Goal: Transaction & Acquisition: Obtain resource

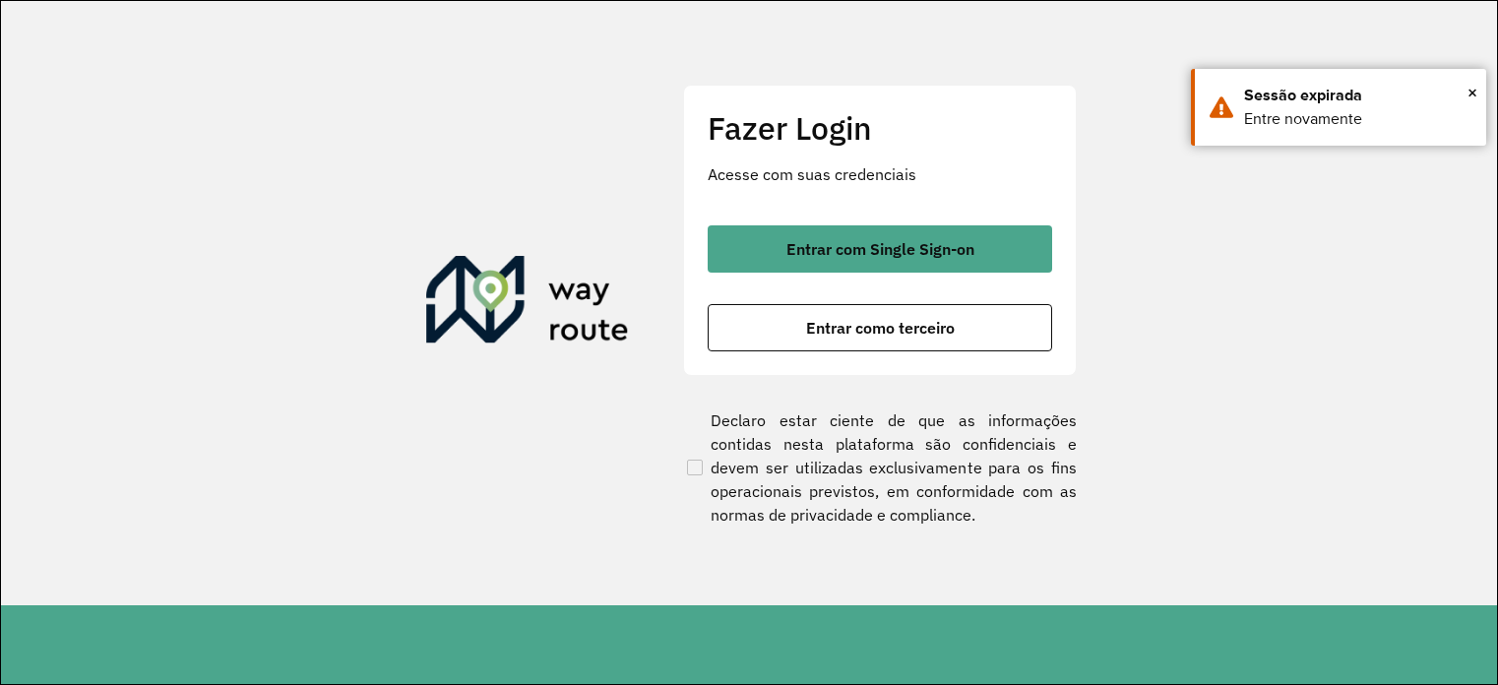
click at [883, 251] on span "Entrar com Single Sign-on" at bounding box center [880, 249] width 188 height 16
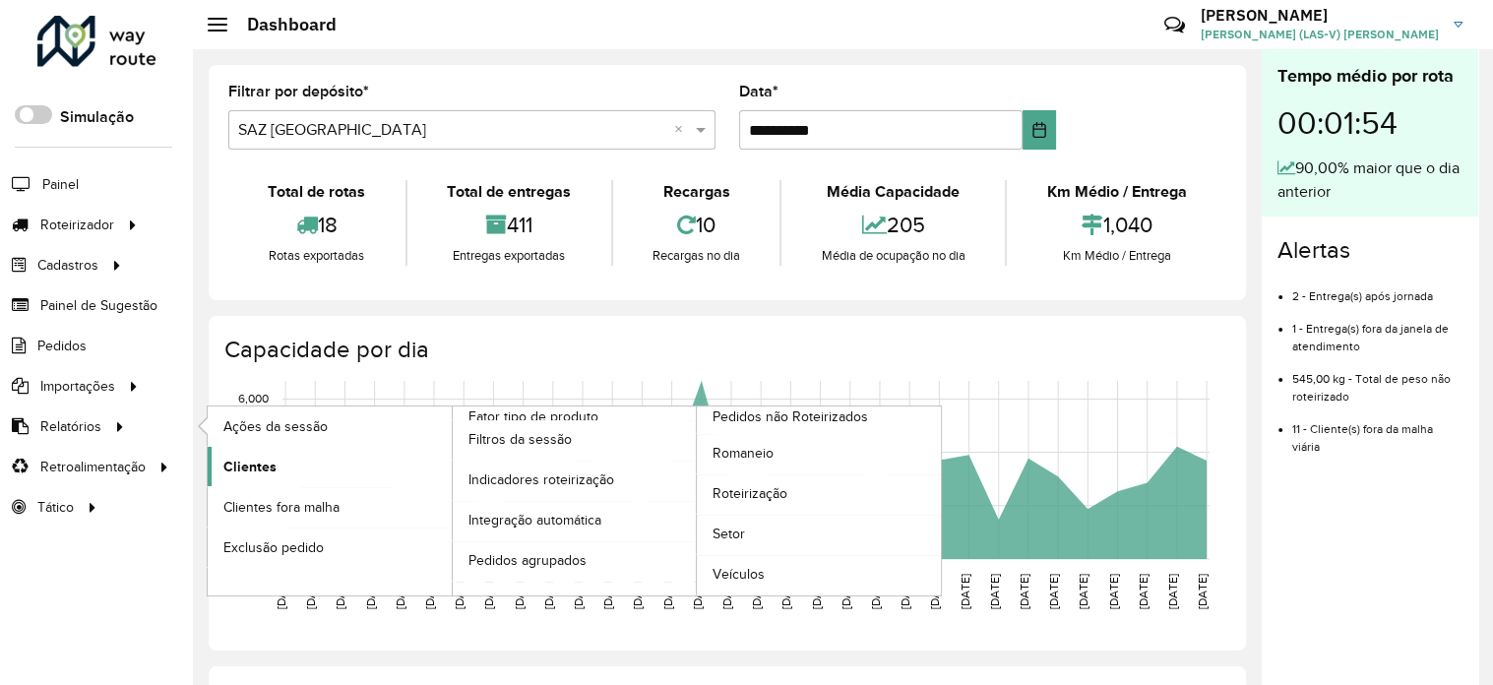
click at [253, 460] on span "Clientes" at bounding box center [249, 467] width 53 height 21
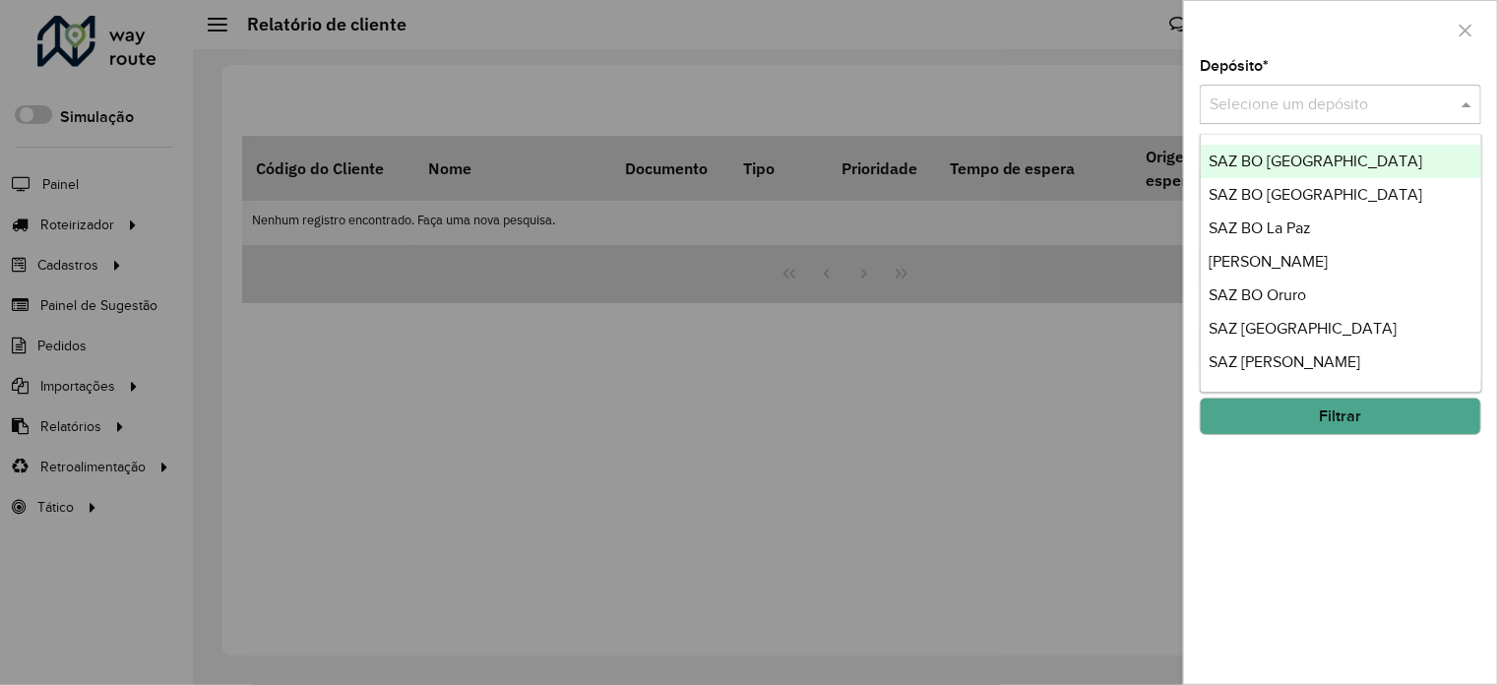
click at [1360, 105] on input "text" at bounding box center [1320, 105] width 222 height 24
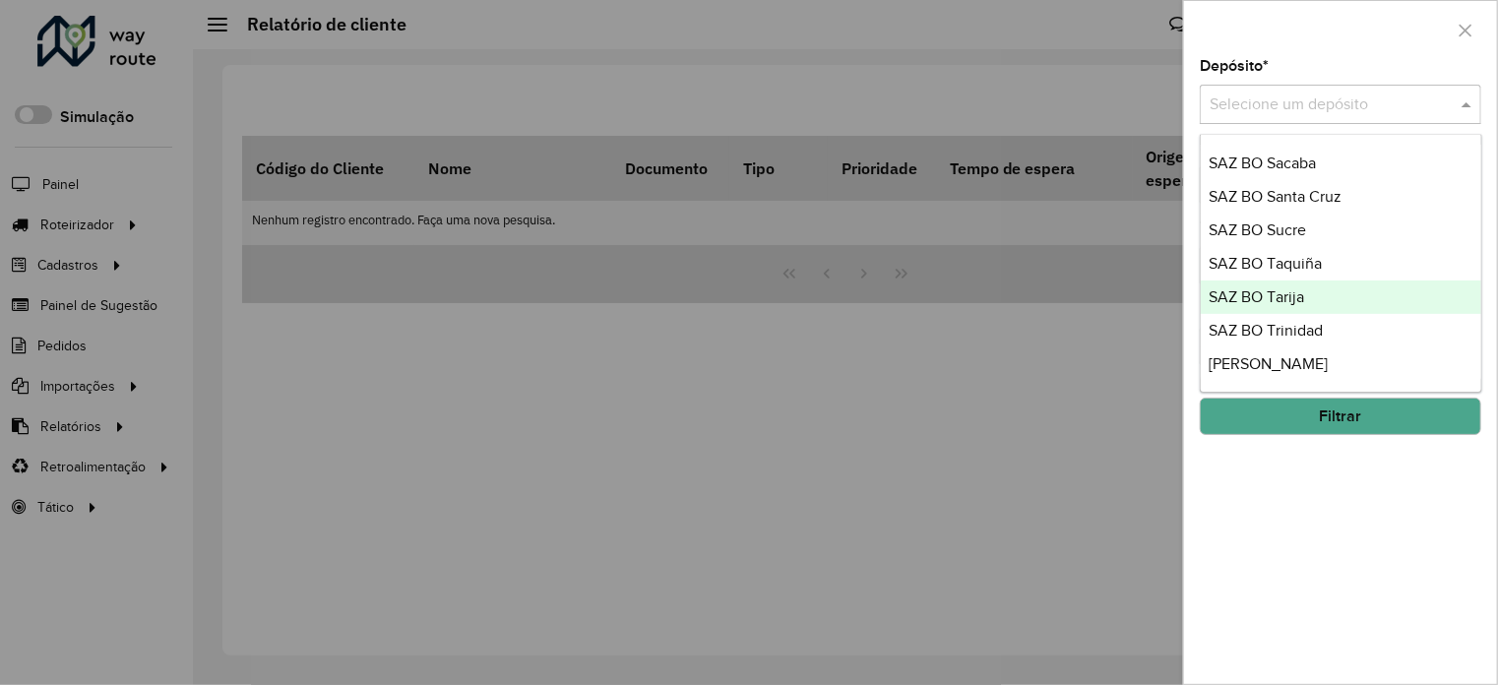
click at [1290, 293] on span "SAZ BO Tarija" at bounding box center [1255, 296] width 95 height 17
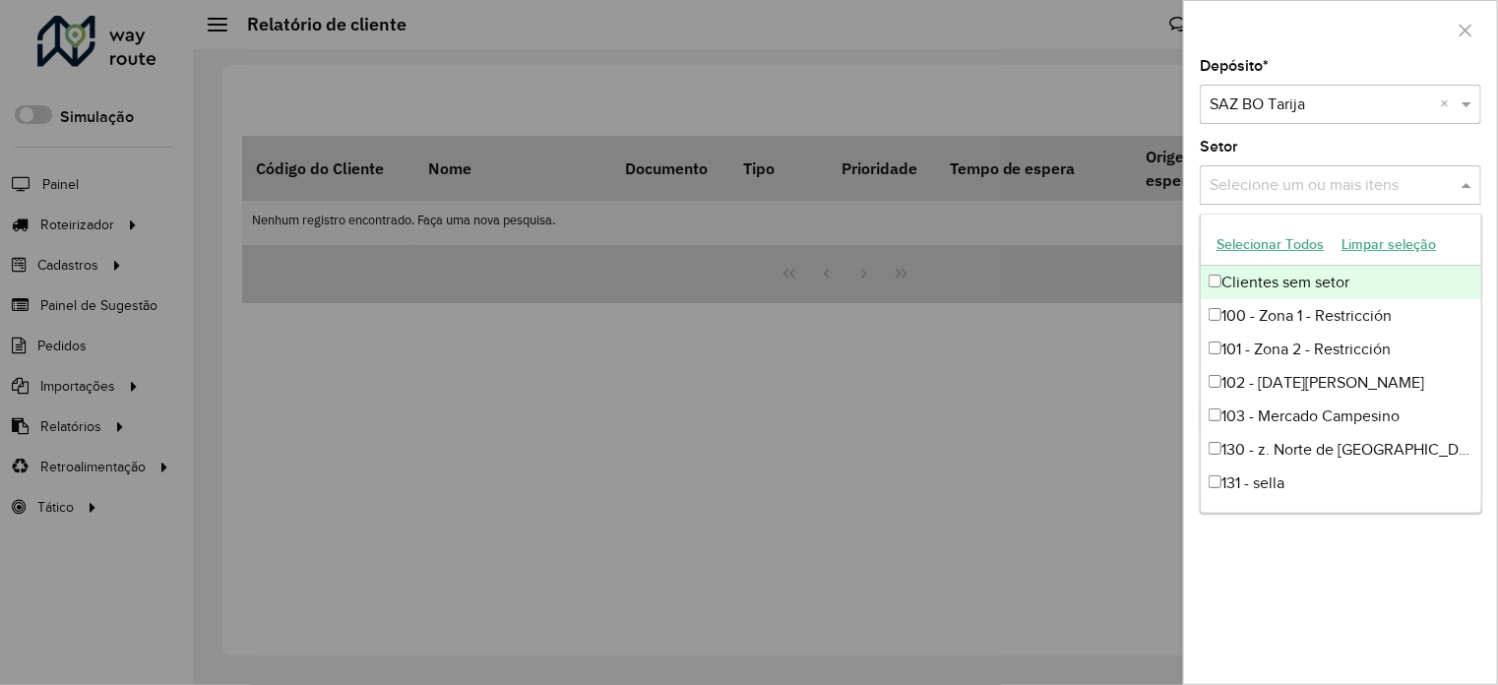
click at [1287, 178] on input "text" at bounding box center [1330, 186] width 252 height 24
click at [1275, 243] on button "Selecionar Todos" at bounding box center [1269, 244] width 125 height 31
click at [1326, 567] on div "Depósito * Selecione um depósito × SAZ BO Tarija × Setor Selecione um ou mais i…" at bounding box center [1340, 371] width 313 height 625
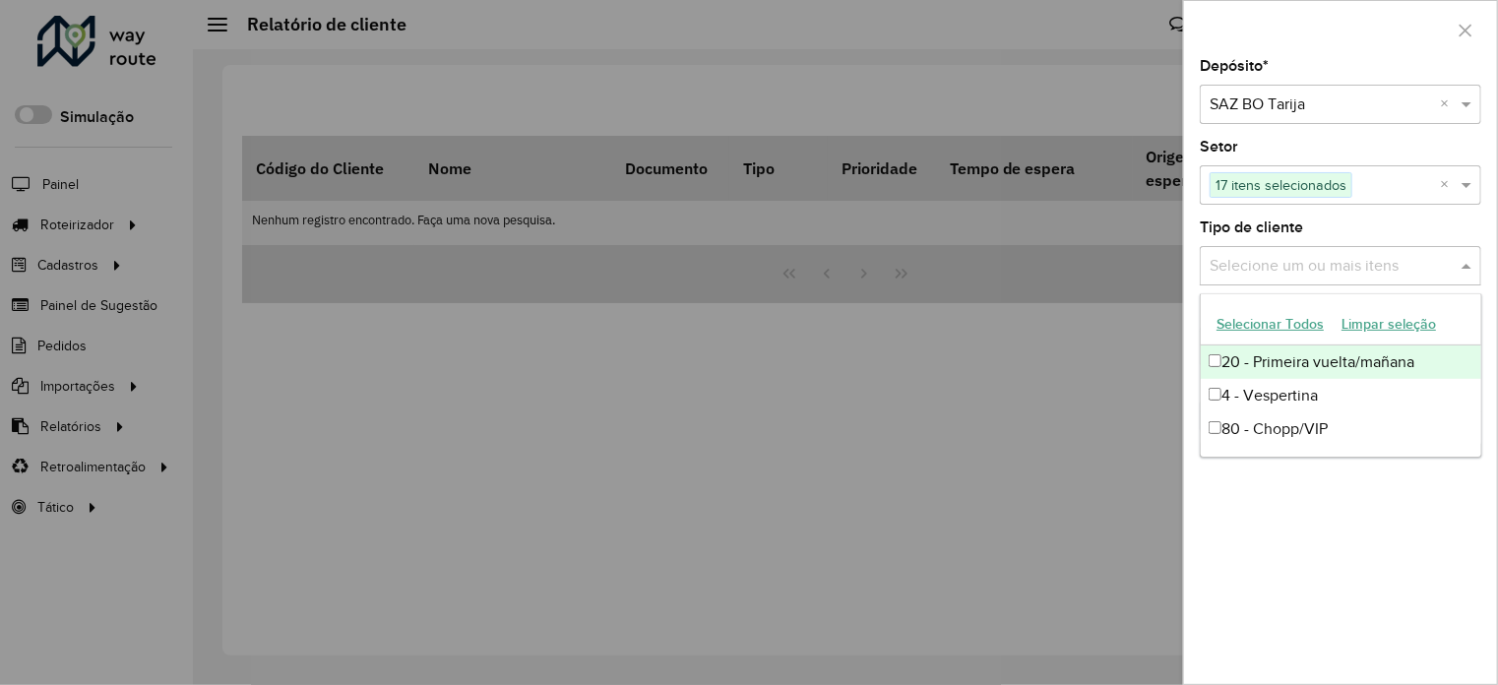
click at [1250, 258] on input "text" at bounding box center [1330, 267] width 252 height 24
click at [1260, 321] on button "Selecionar Todos" at bounding box center [1269, 324] width 125 height 31
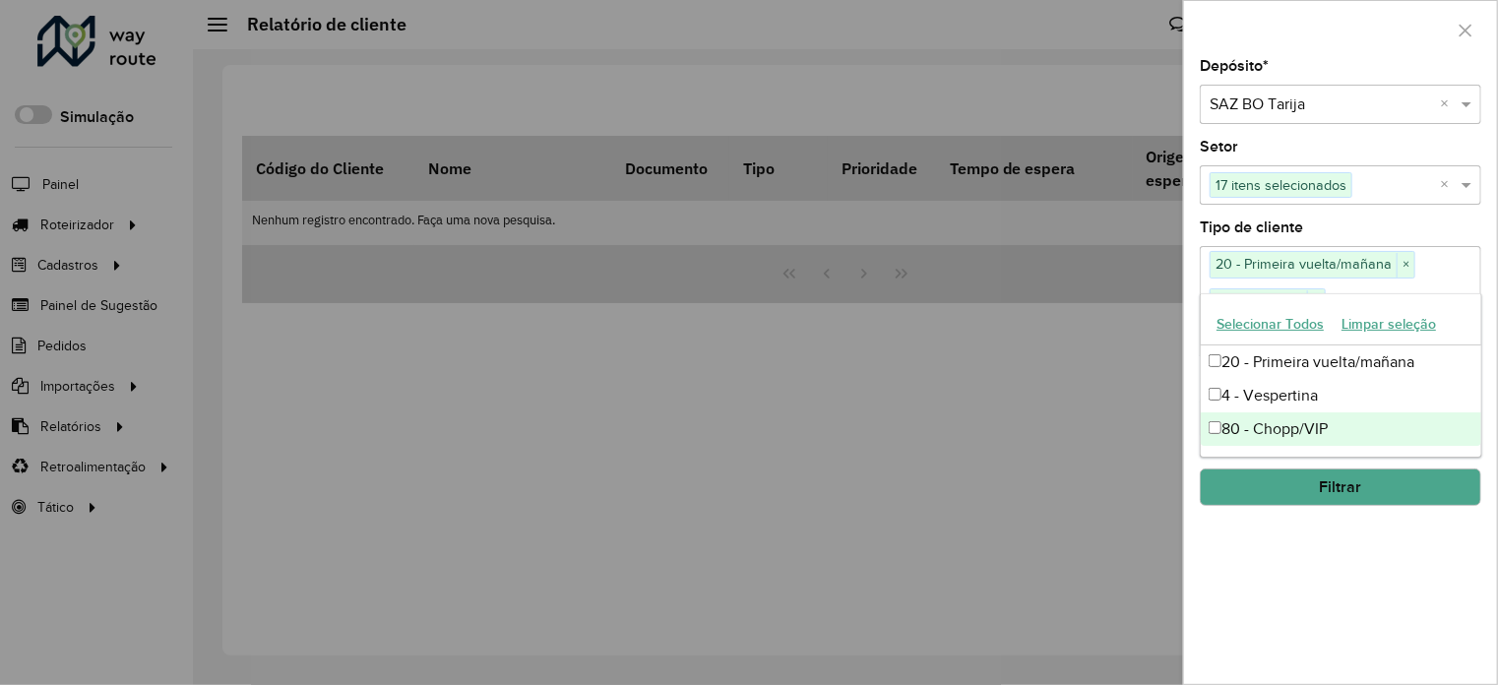
click at [1325, 553] on div "Depósito * Selecione um depósito × SAZ BO Tarija × Setor Selecione um ou mais i…" at bounding box center [1340, 371] width 313 height 625
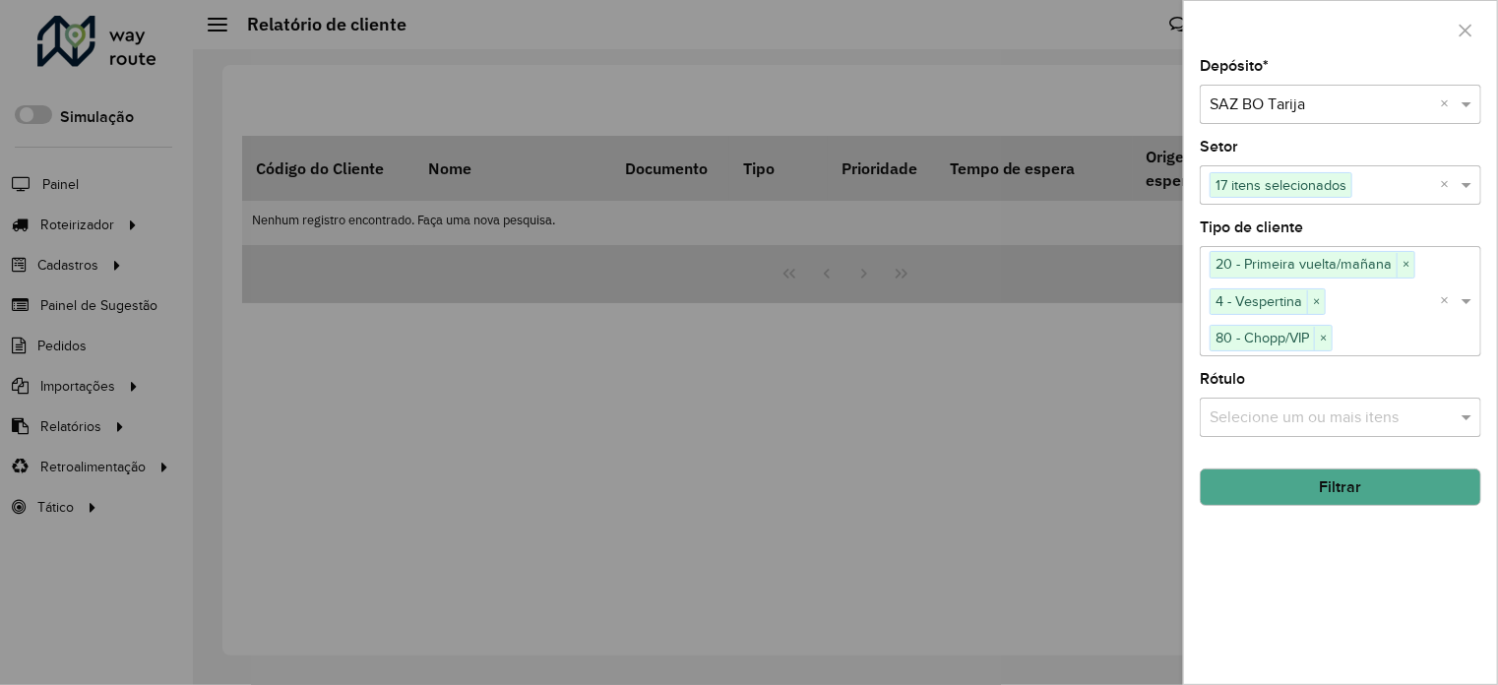
click at [1257, 405] on input "text" at bounding box center [1330, 417] width 252 height 24
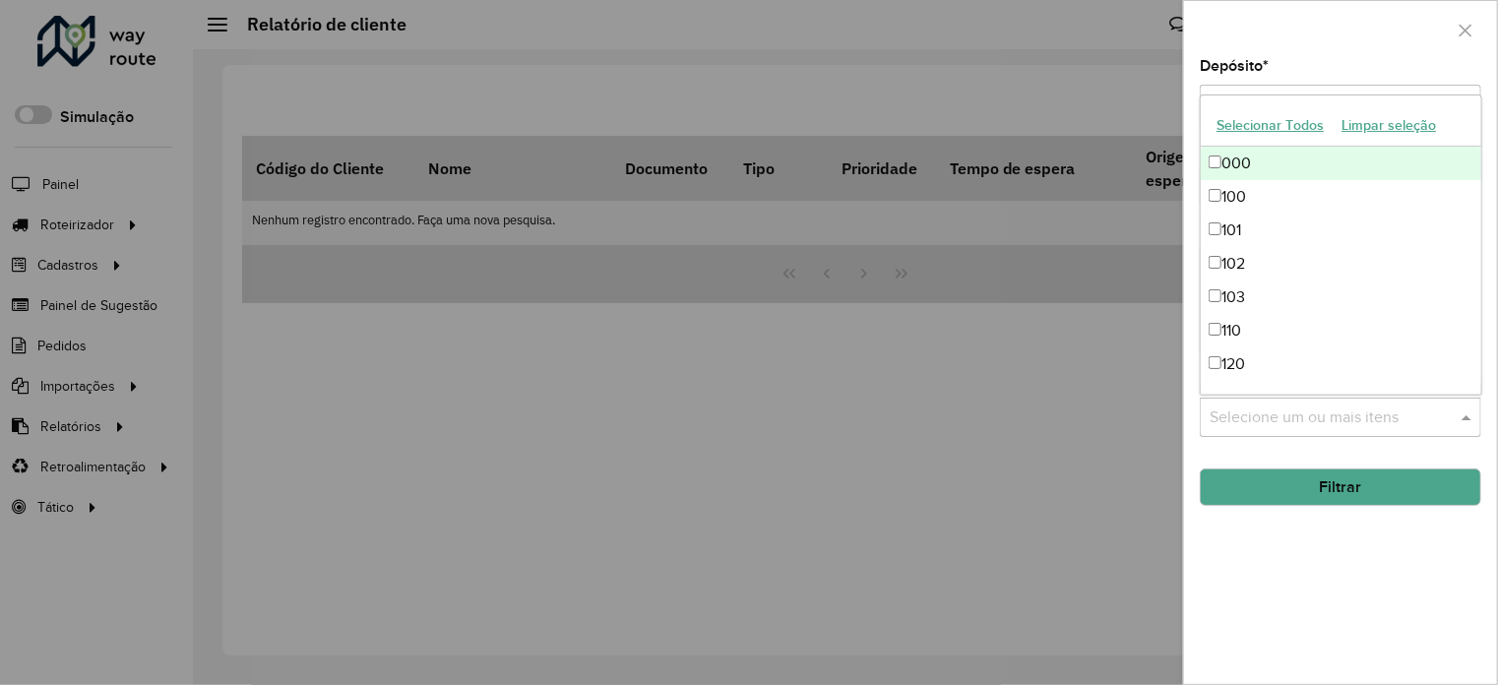
click at [1257, 405] on input "text" at bounding box center [1330, 417] width 252 height 24
click at [1325, 664] on div "Depósito * Selecione um depósito × SAZ BO Tarija × Setor Selecione um ou mais i…" at bounding box center [1340, 371] width 313 height 625
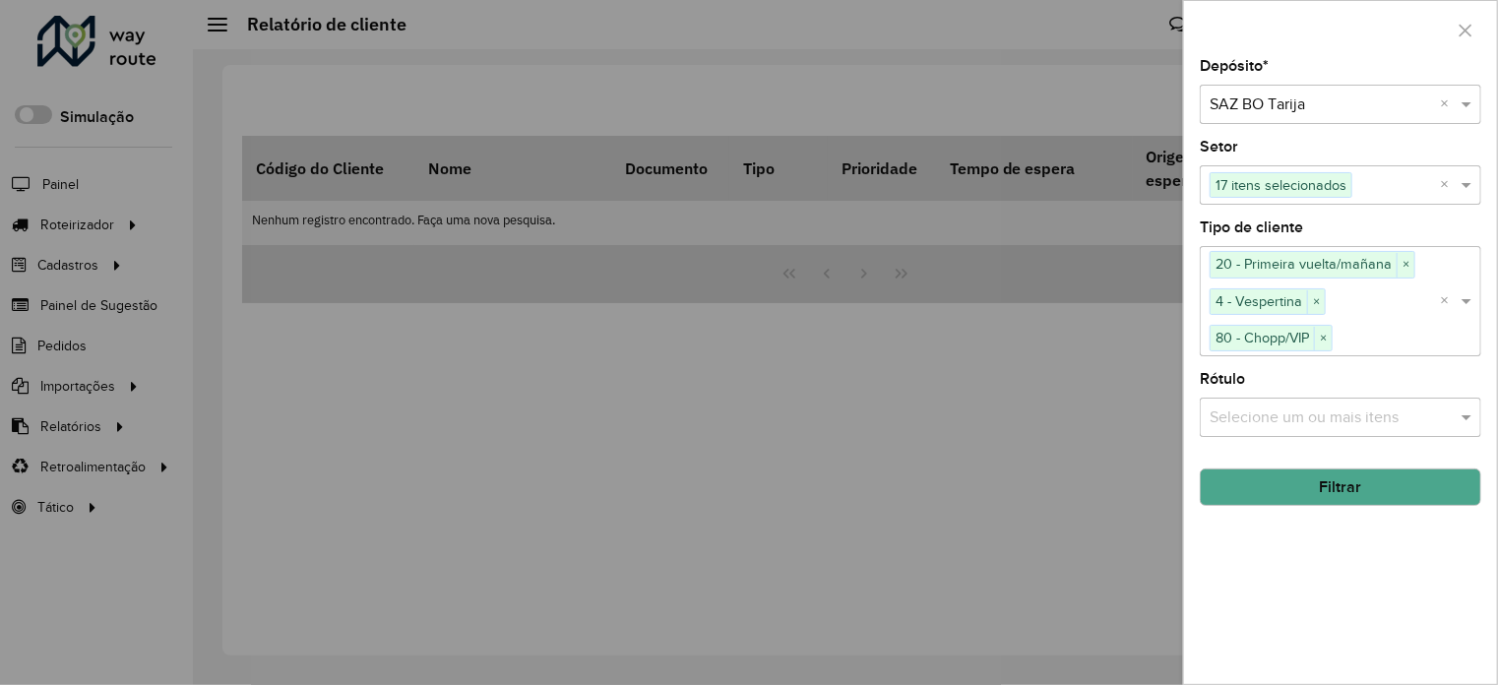
click at [1309, 486] on button "Filtrar" at bounding box center [1339, 486] width 281 height 37
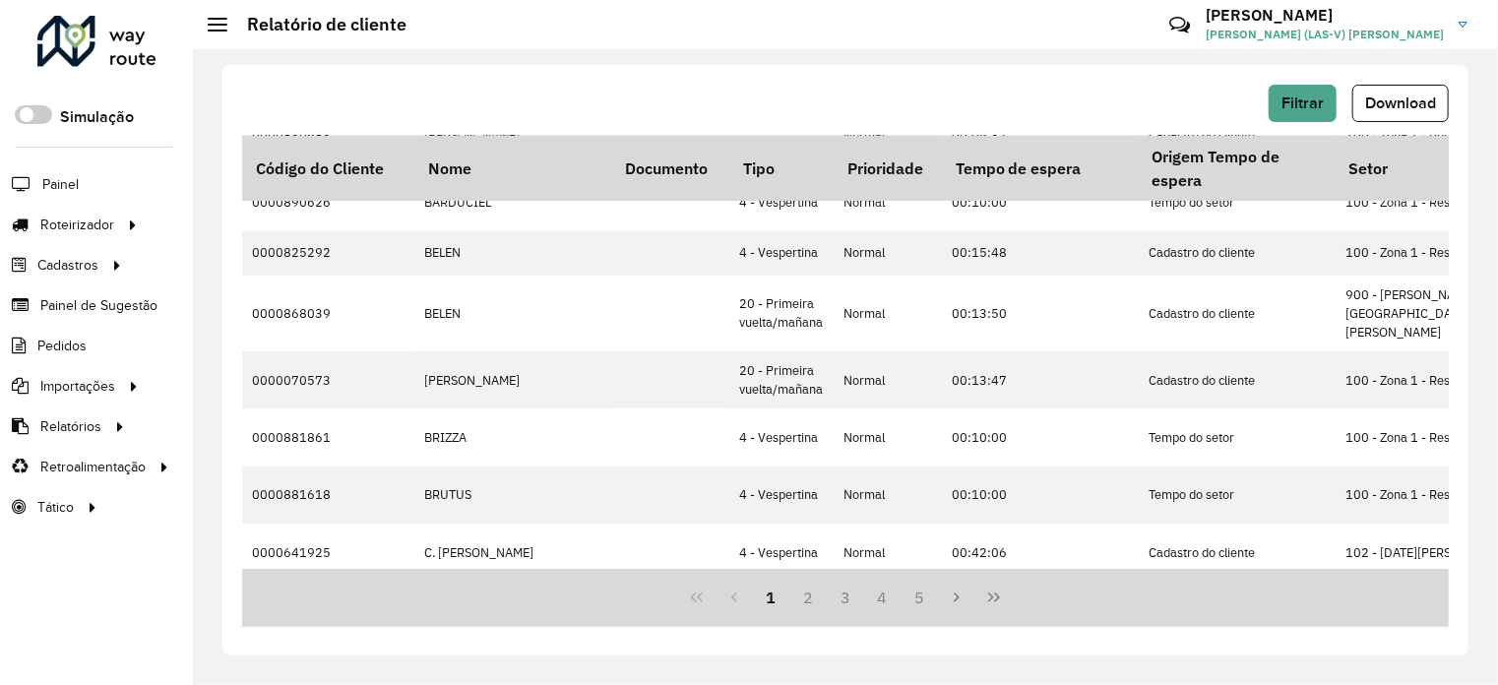
scroll to position [0, 0]
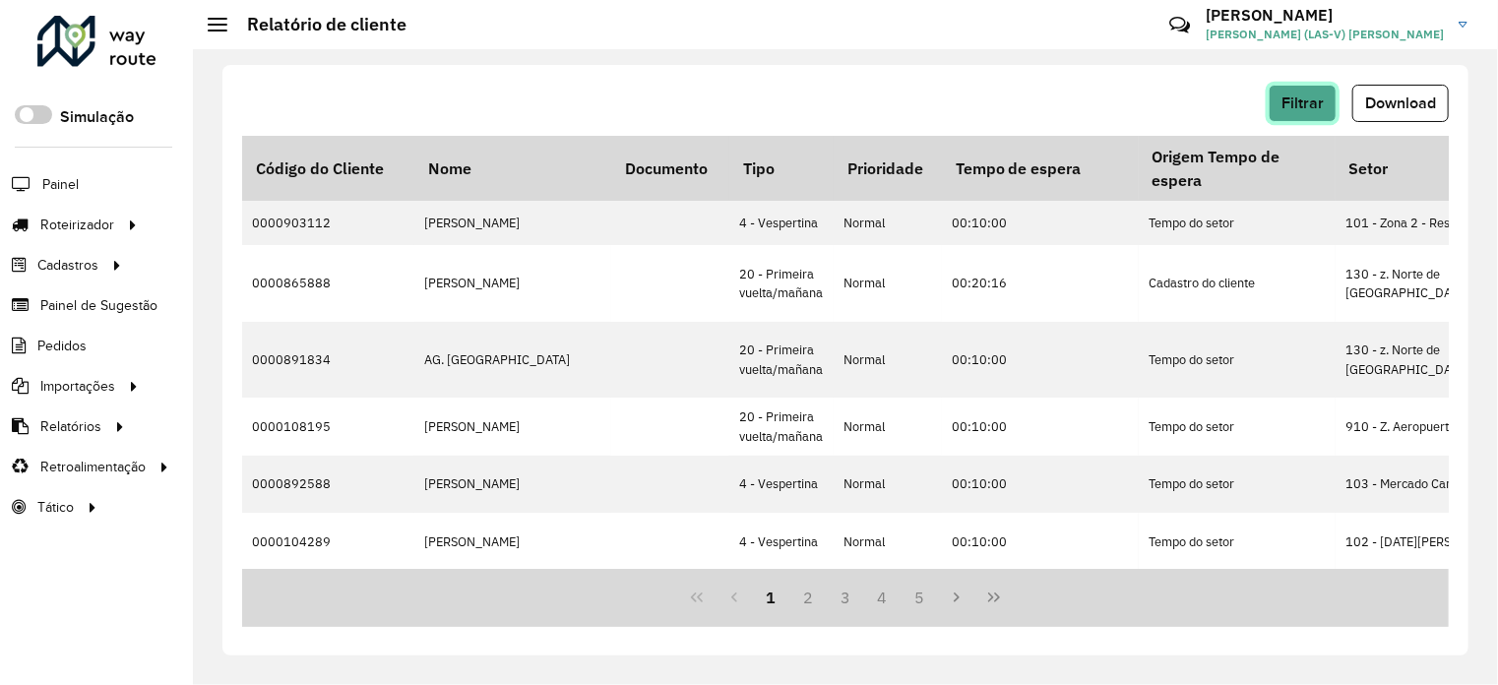
click at [1303, 109] on span "Filtrar" at bounding box center [1302, 102] width 42 height 17
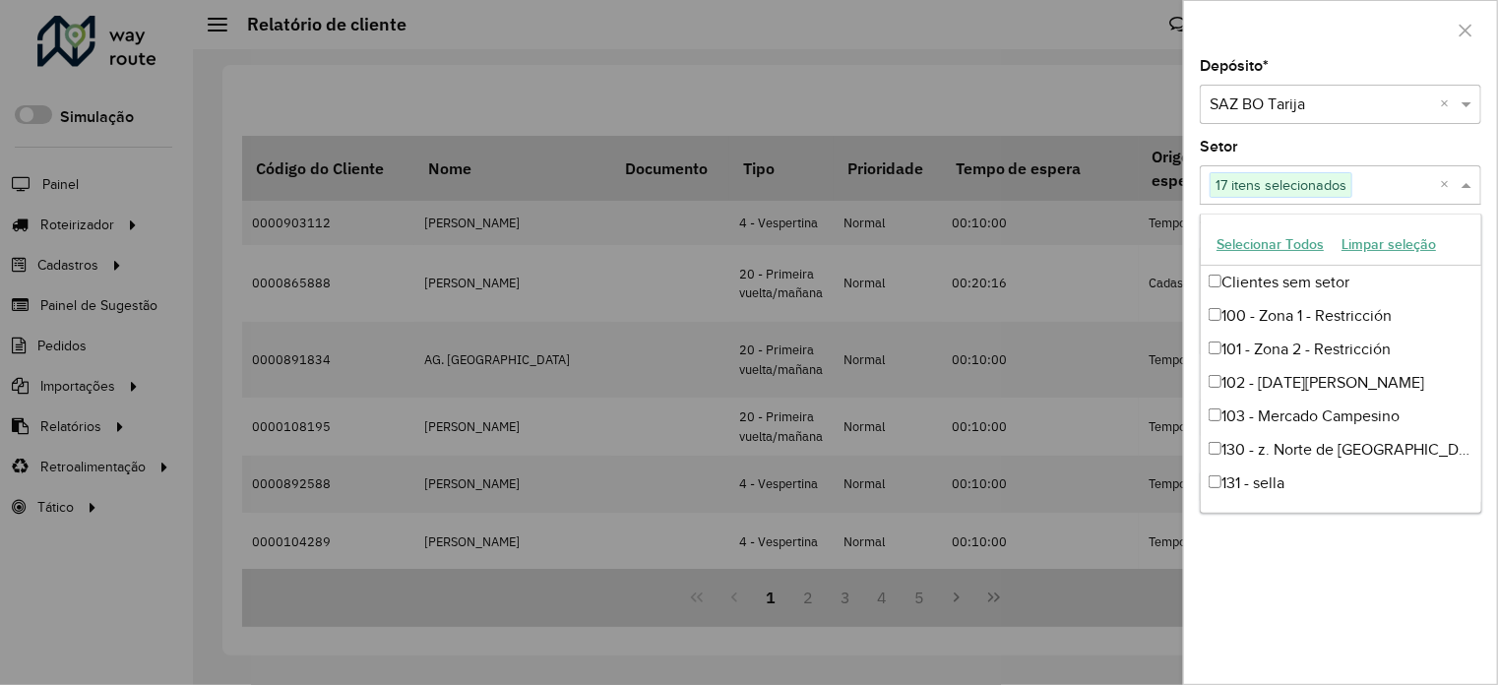
click at [1458, 192] on span at bounding box center [1468, 185] width 25 height 24
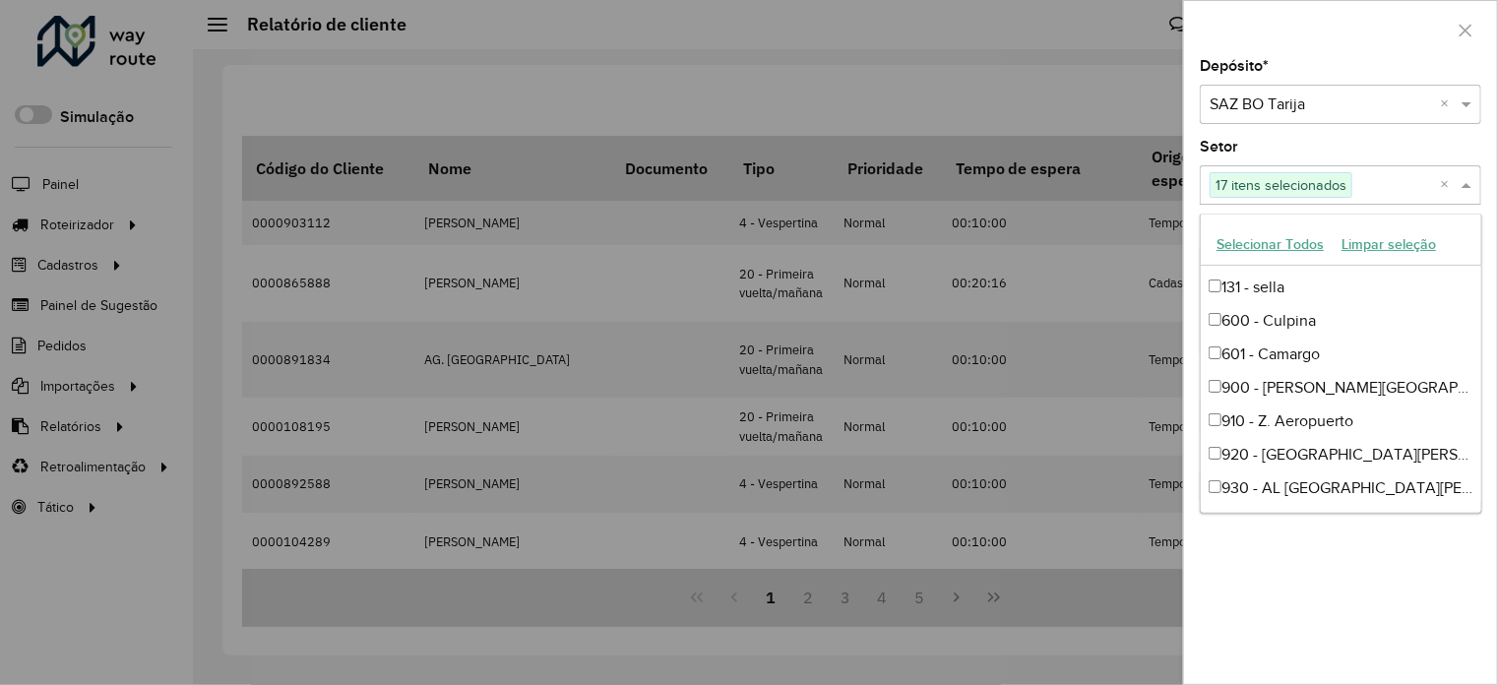
scroll to position [332, 0]
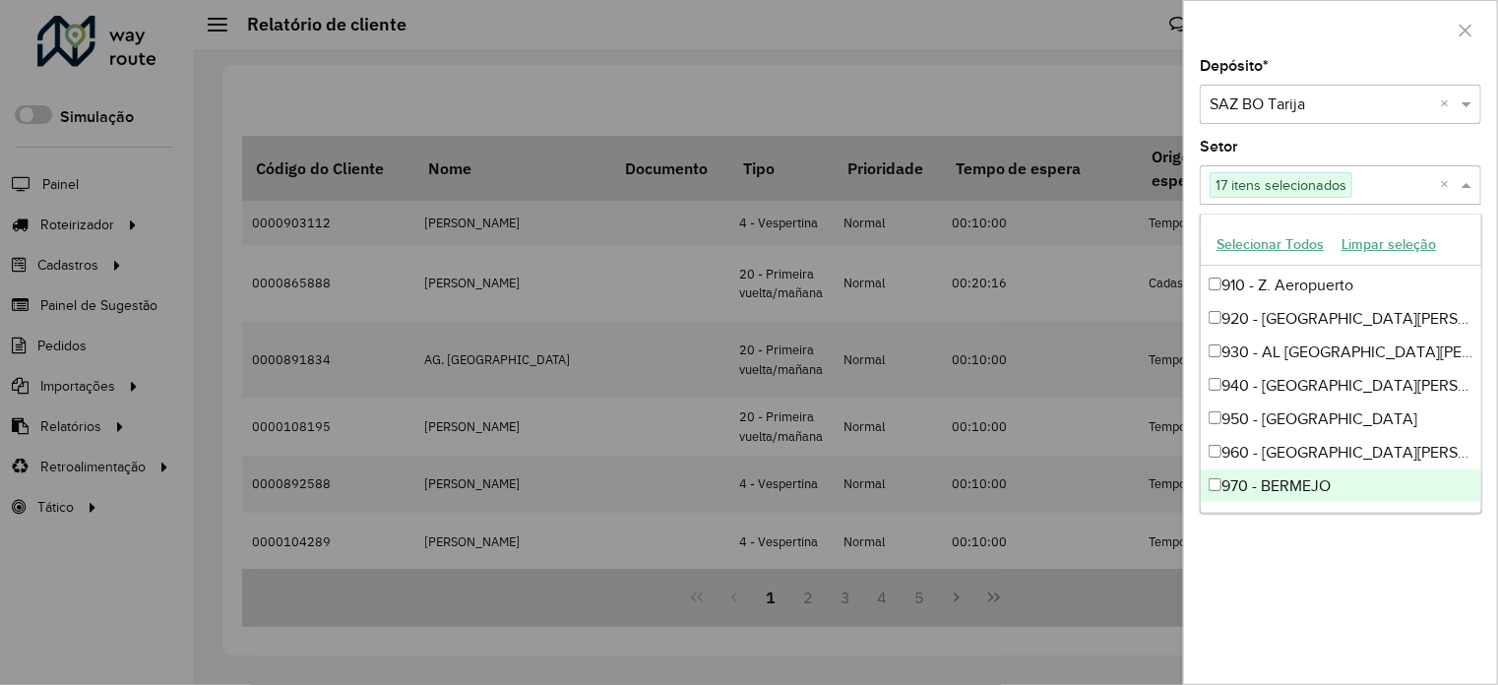
click at [1376, 603] on div "Depósito * Selecione um depósito × SAZ BO Tarija × Setor Selecione um ou mais i…" at bounding box center [1340, 371] width 313 height 625
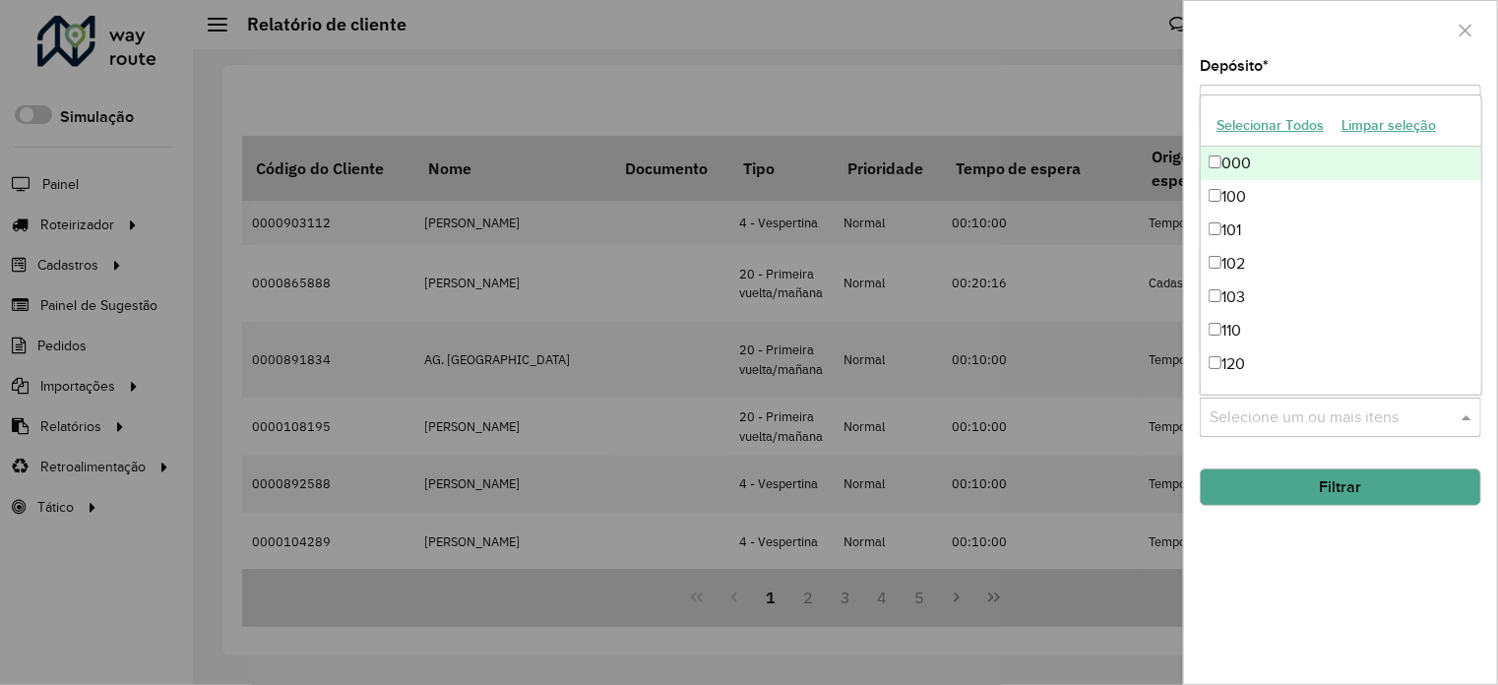
click at [1270, 416] on input "text" at bounding box center [1330, 417] width 252 height 24
click at [1285, 125] on button "Selecionar Todos" at bounding box center [1269, 125] width 125 height 31
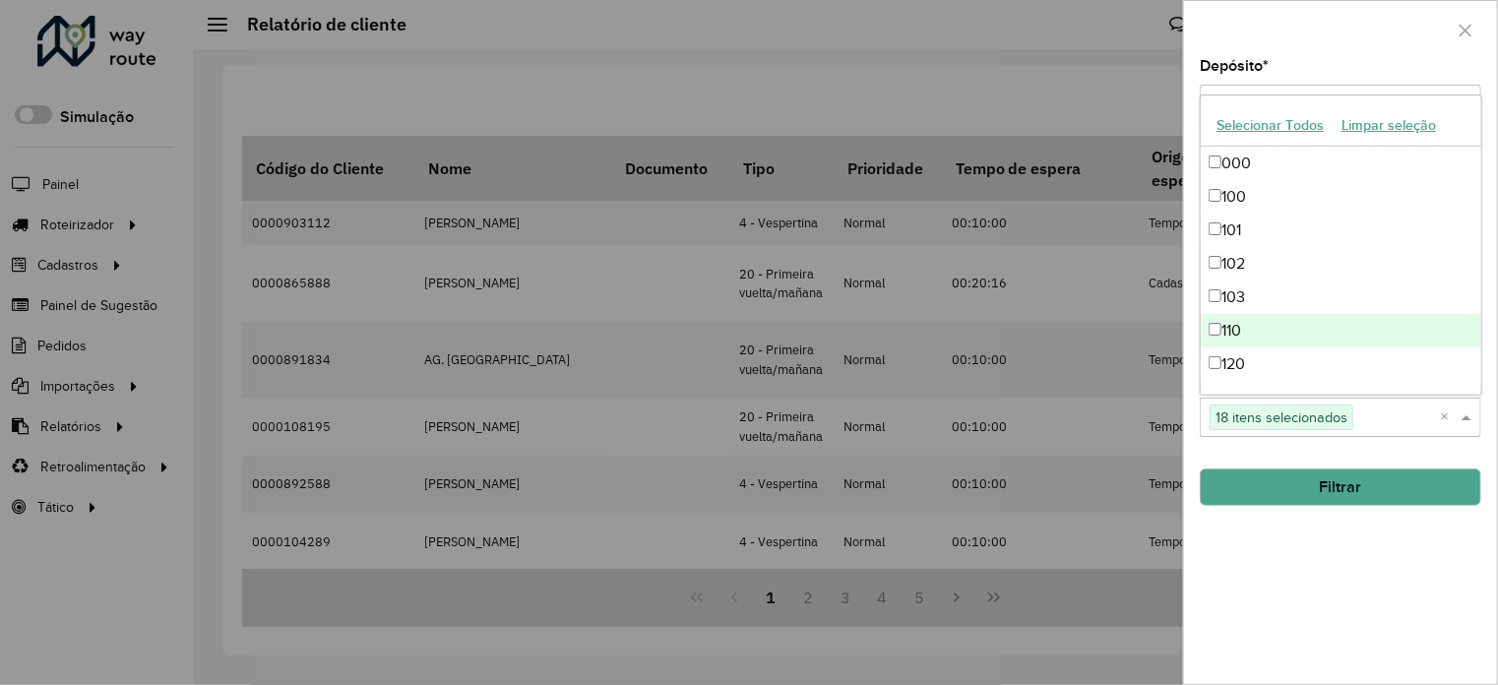
click at [1293, 480] on button "Filtrar" at bounding box center [1339, 486] width 281 height 37
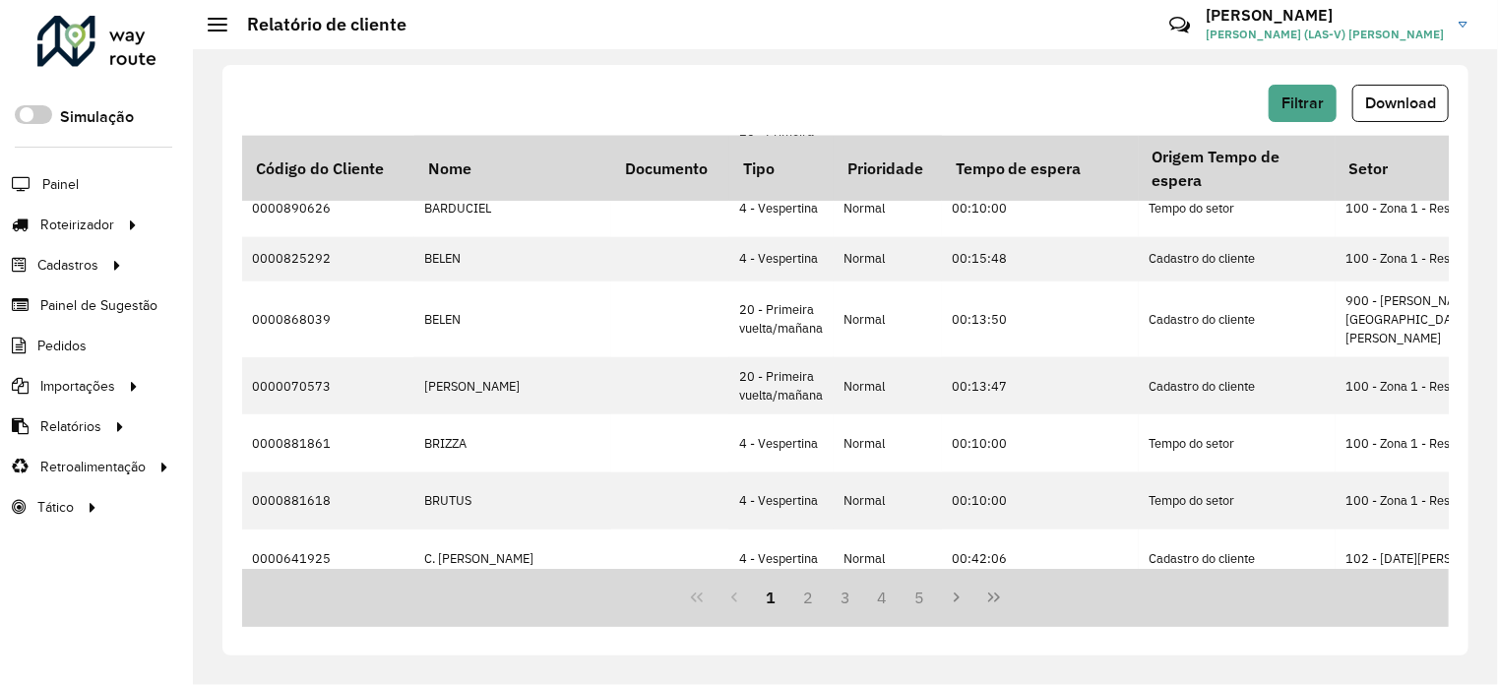
scroll to position [760, 0]
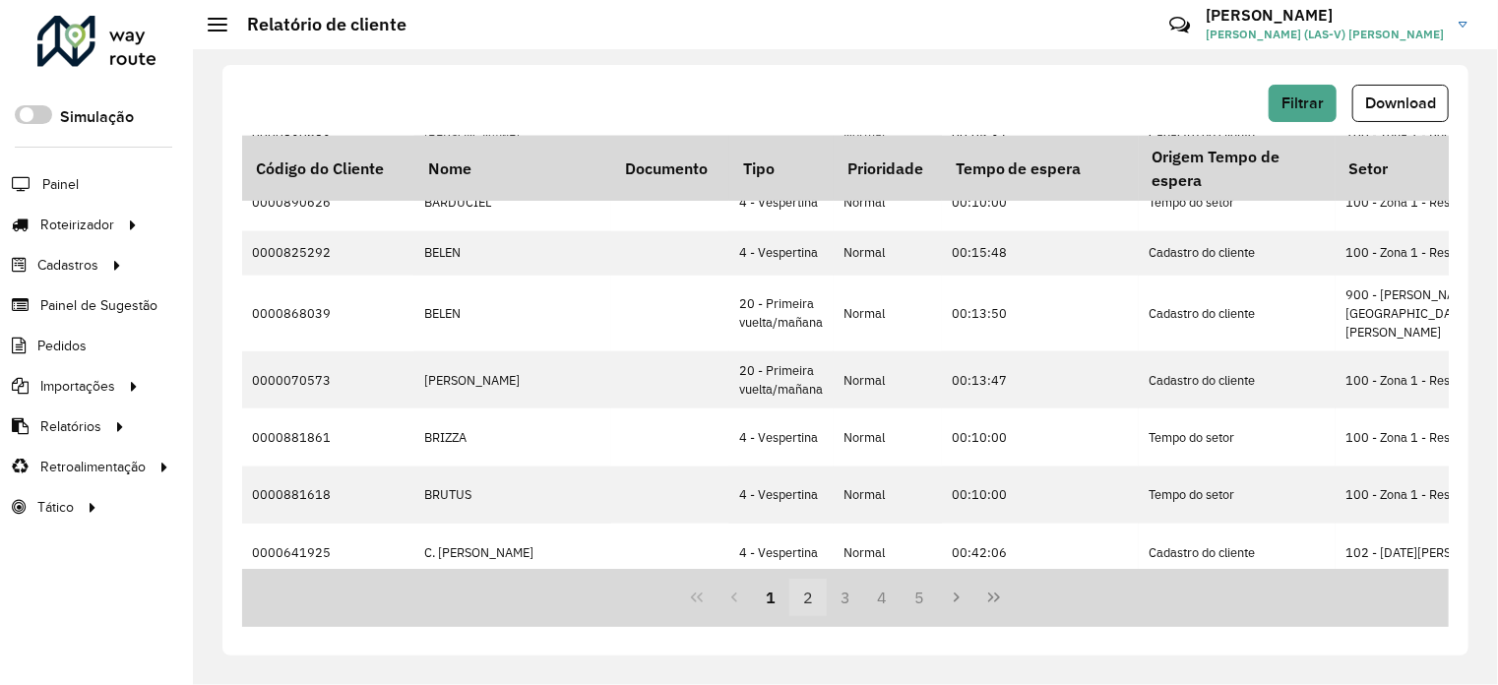
click at [810, 597] on button "2" at bounding box center [807, 597] width 37 height 37
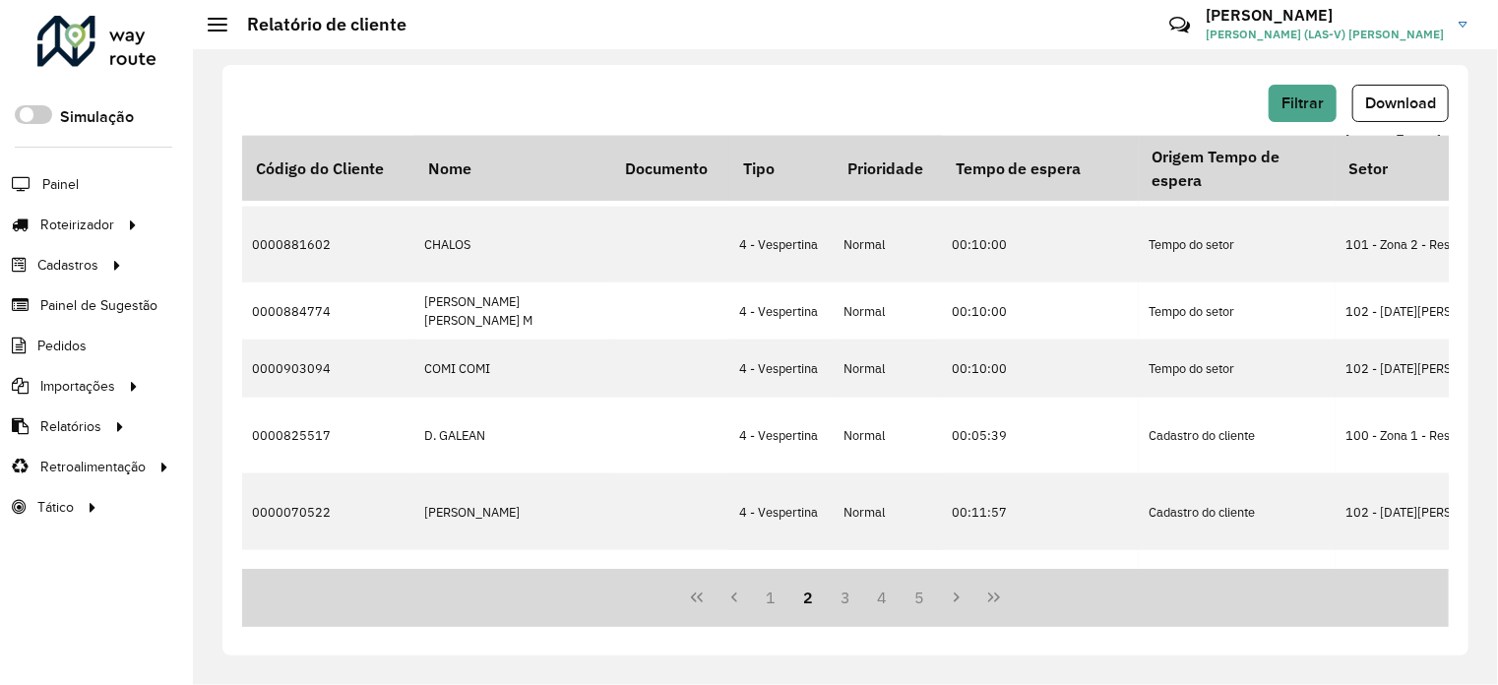
scroll to position [0, 0]
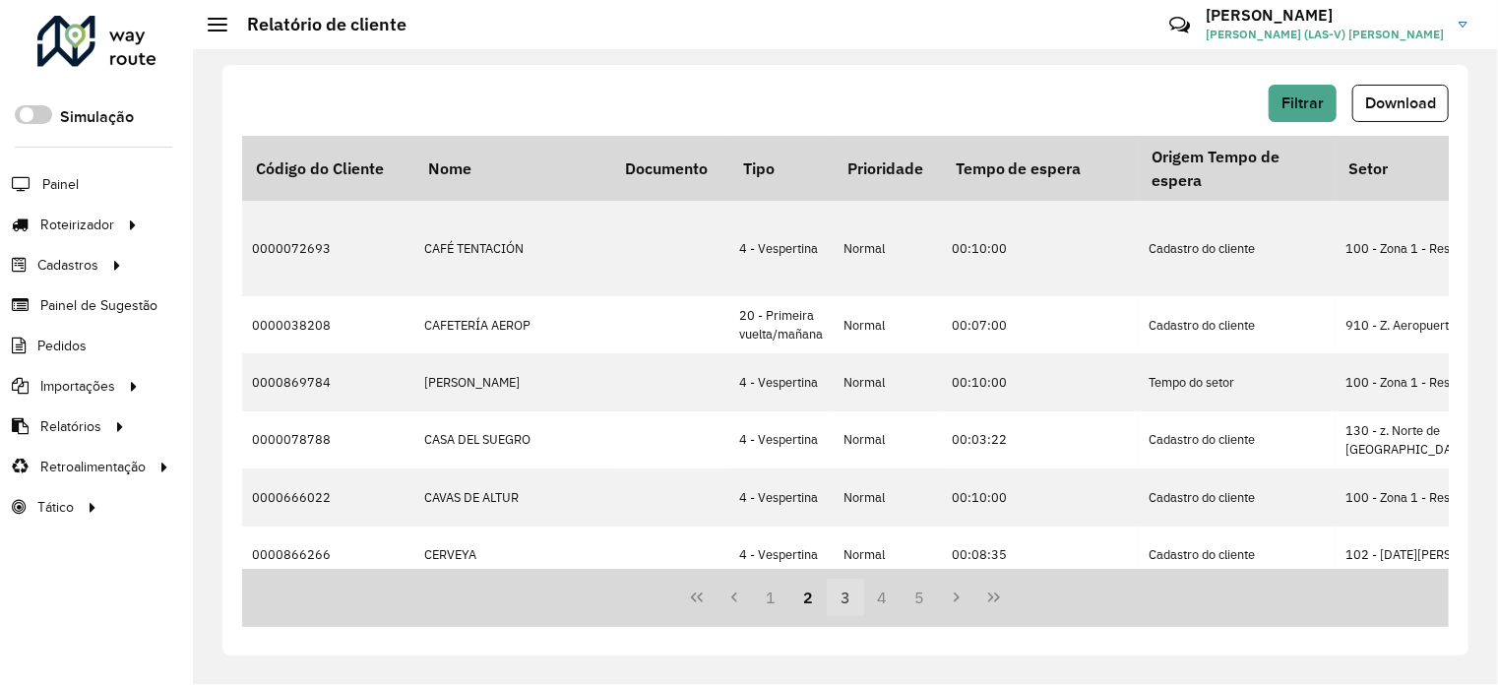
click at [846, 605] on button "3" at bounding box center [845, 597] width 37 height 37
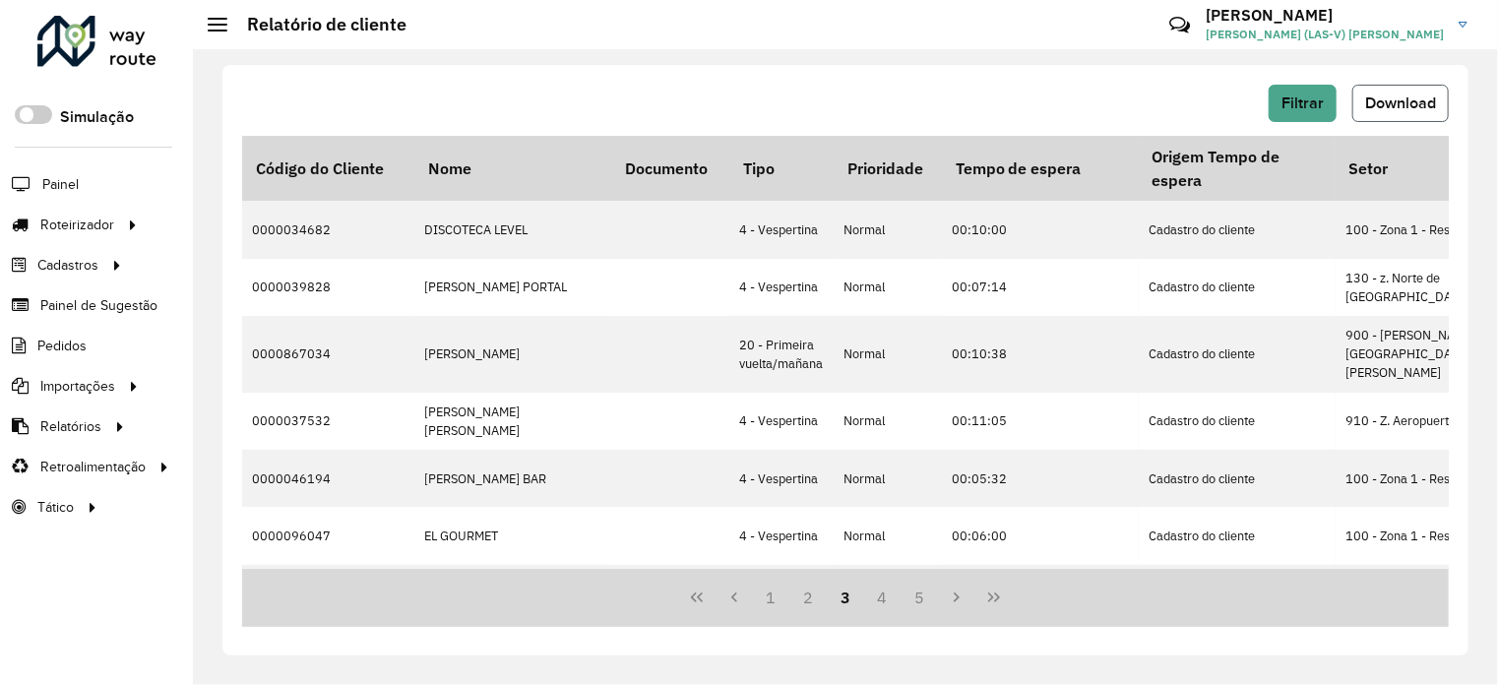
click at [1375, 96] on span "Download" at bounding box center [1400, 102] width 71 height 17
click at [1316, 94] on span "Filtrar" at bounding box center [1302, 102] width 42 height 17
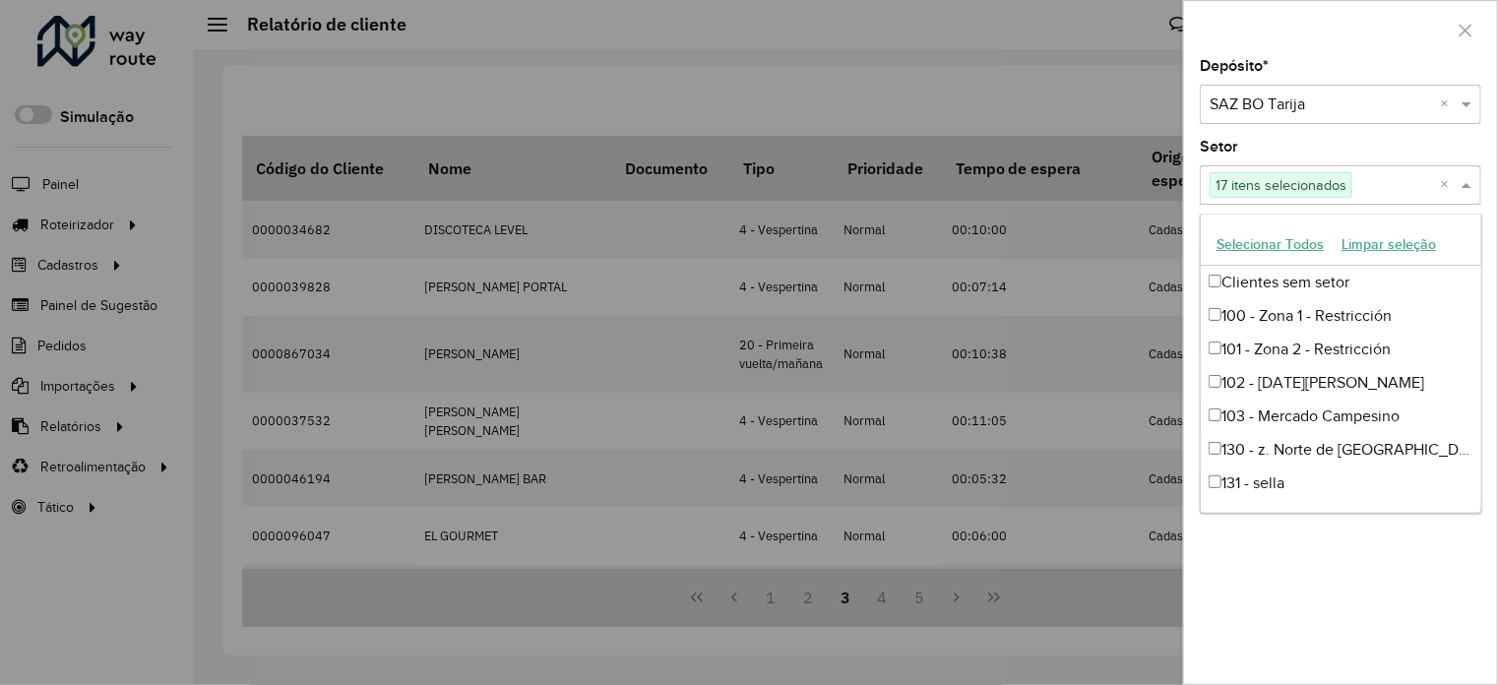
scroll to position [333, 0]
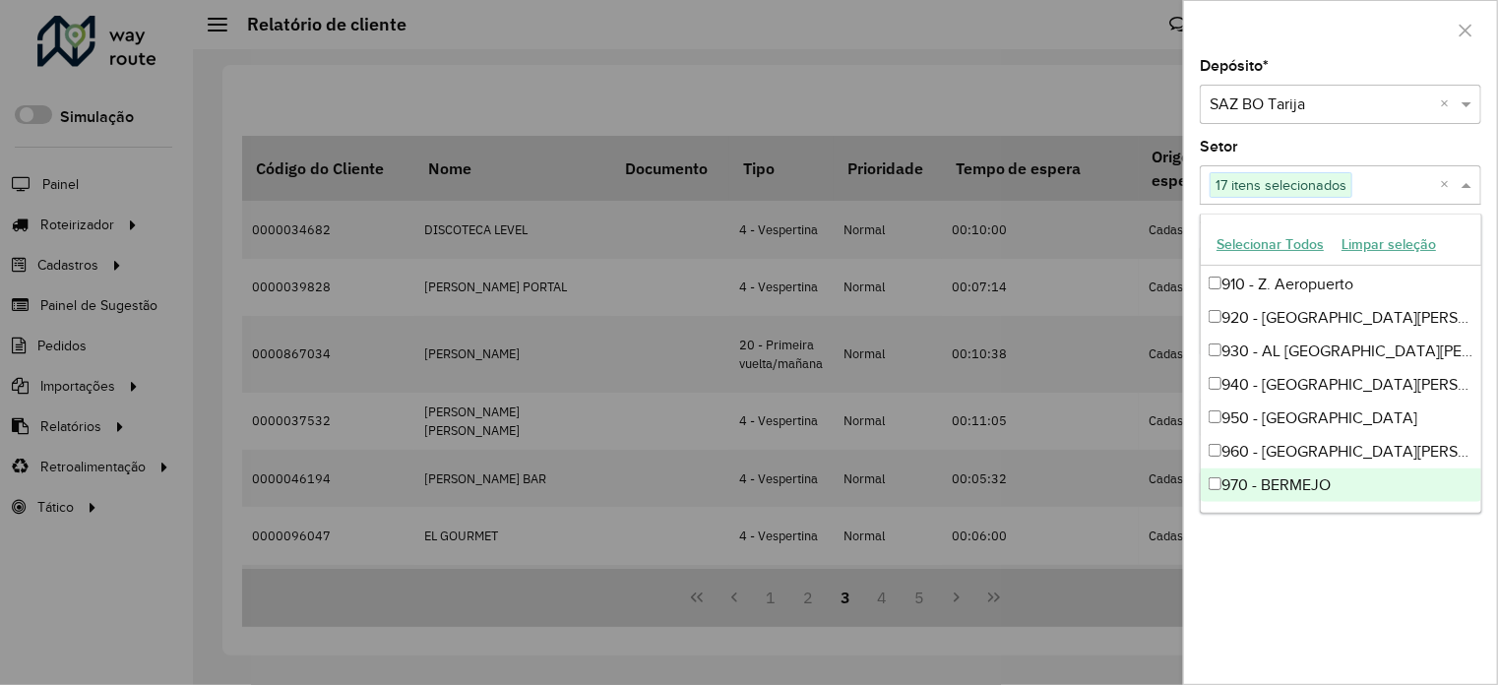
drag, startPoint x: 1436, startPoint y: 181, endPoint x: 1446, endPoint y: 184, distance: 11.2
click at [1446, 184] on div "Selecione um ou mais itens 17 itens selecionados ×" at bounding box center [1339, 184] width 281 height 39
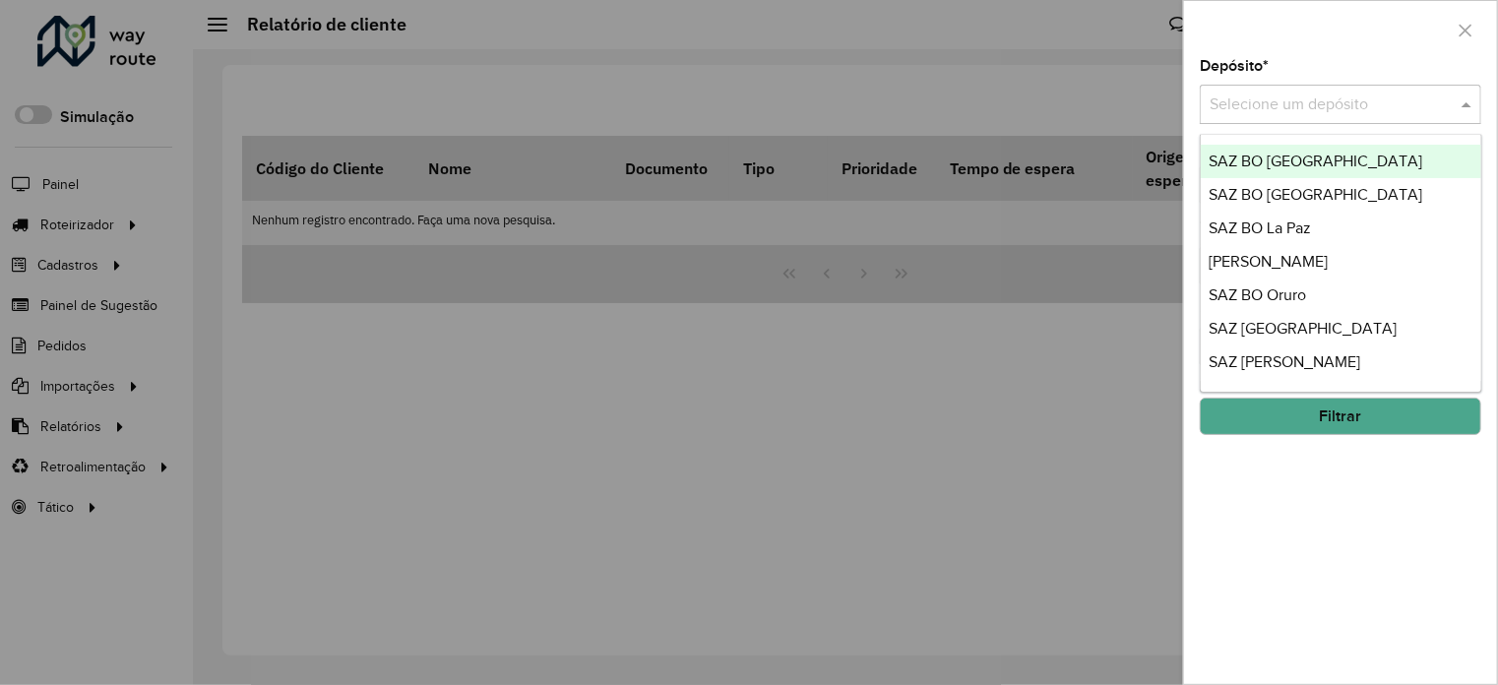
click at [1262, 94] on input "text" at bounding box center [1320, 105] width 222 height 24
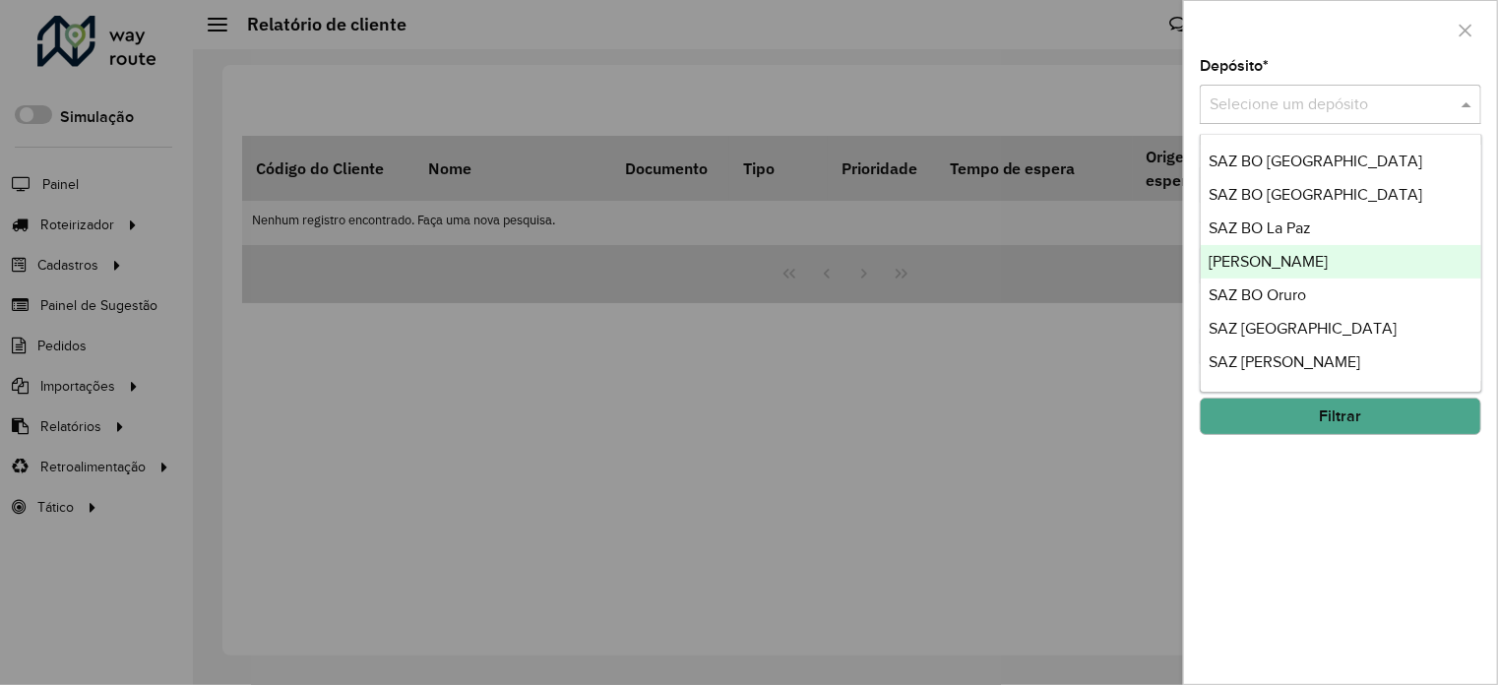
scroll to position [232, 0]
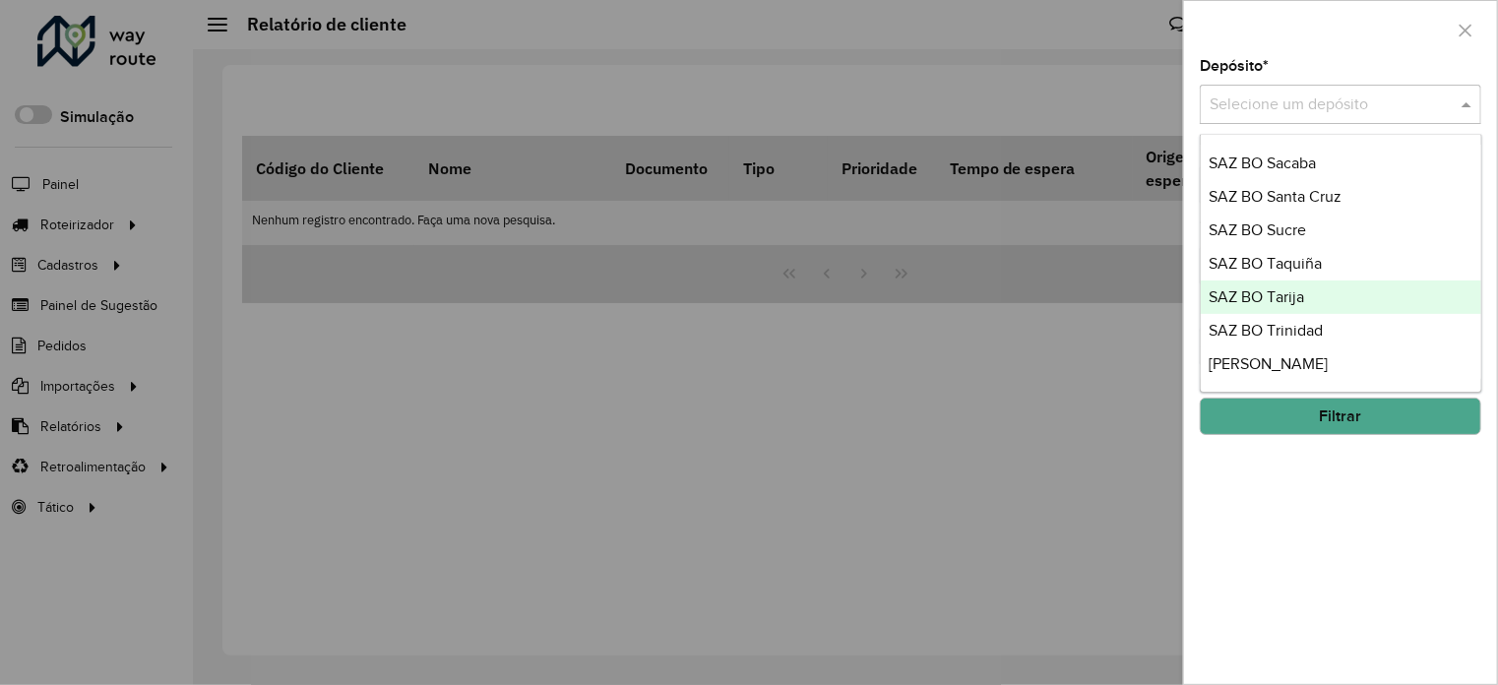
click at [1251, 298] on span "SAZ BO Tarija" at bounding box center [1255, 296] width 95 height 17
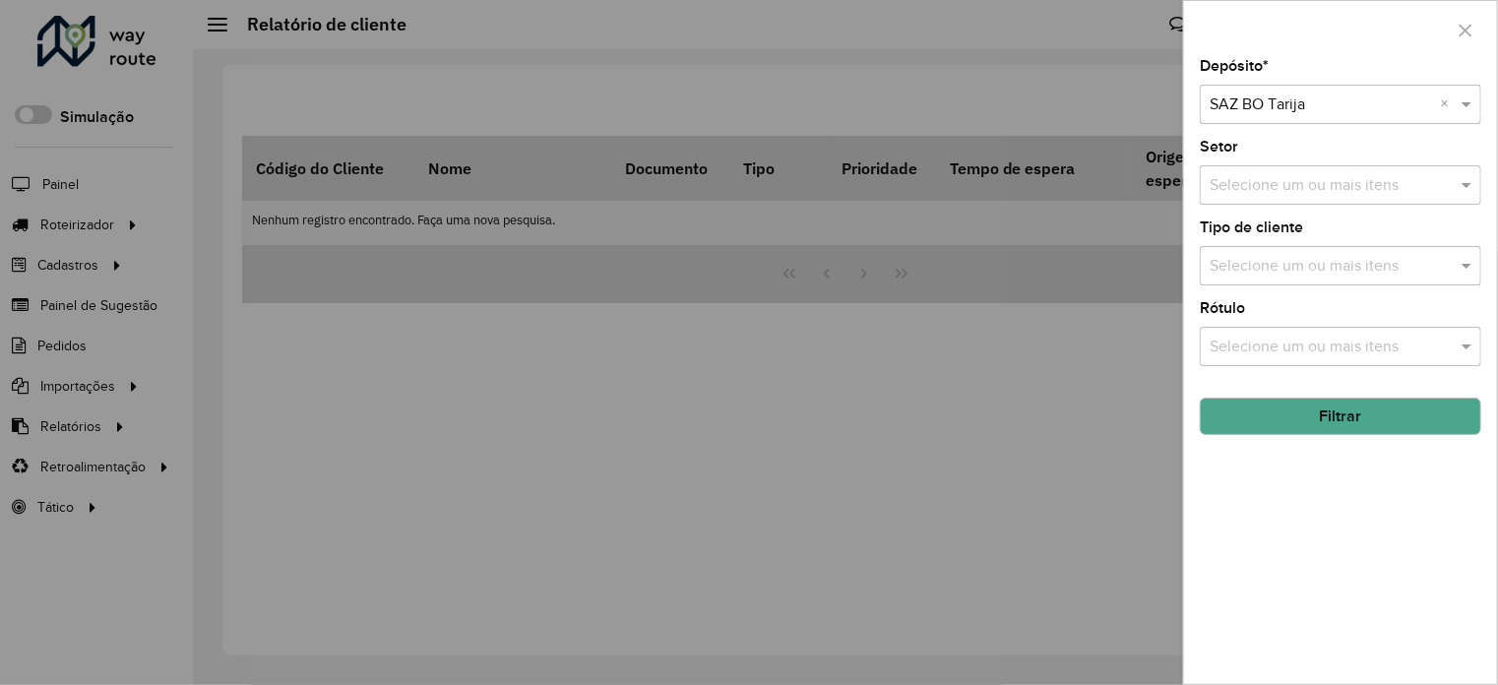
click at [1332, 421] on button "Filtrar" at bounding box center [1339, 416] width 281 height 37
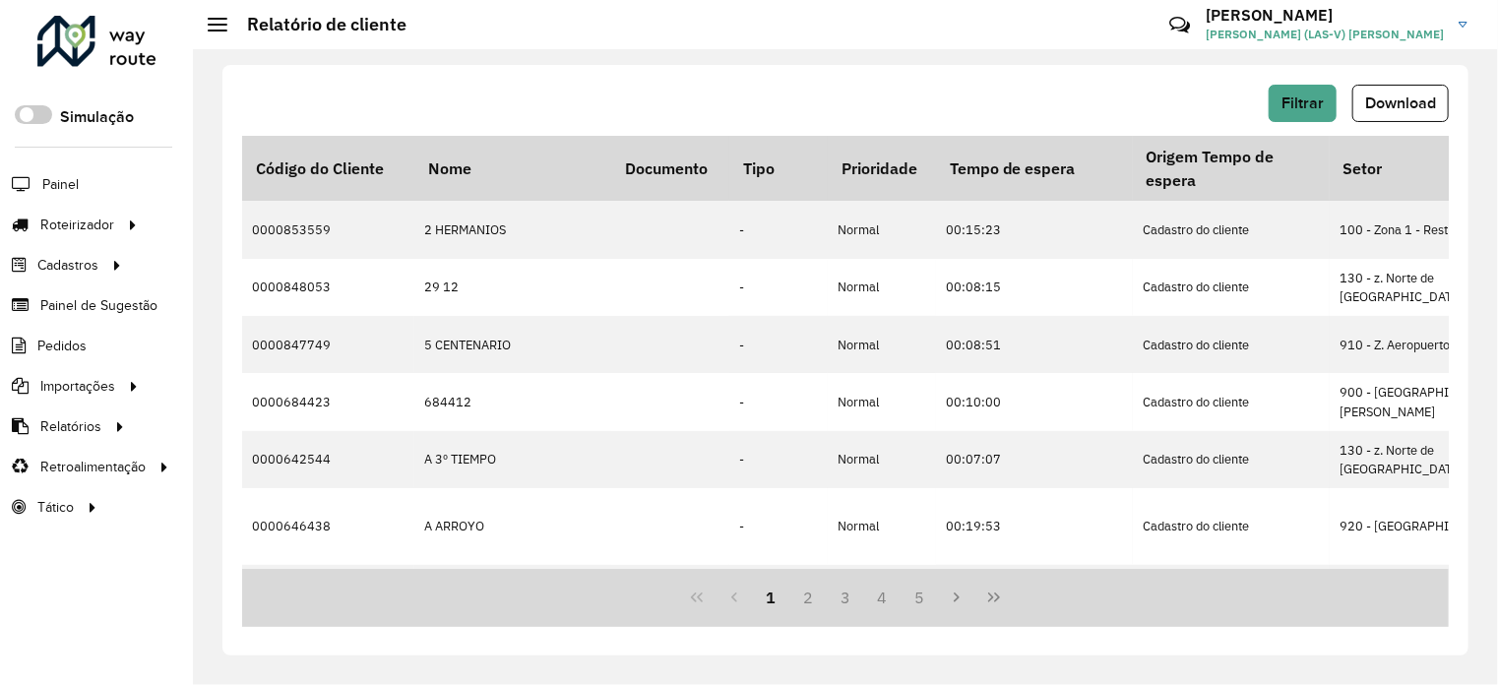
click at [1421, 107] on span "Download" at bounding box center [1400, 102] width 71 height 17
click at [1389, 90] on button "Download" at bounding box center [1400, 103] width 96 height 37
